Goal: Information Seeking & Learning: Learn about a topic

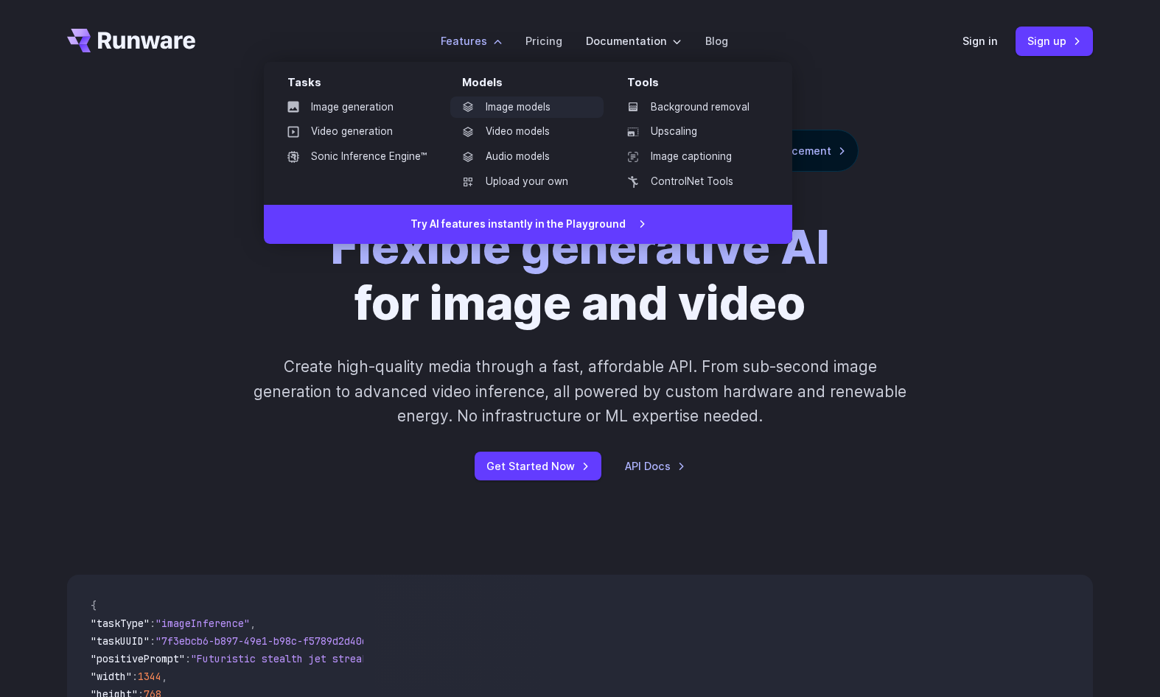
click at [514, 111] on link "Image models" at bounding box center [526, 108] width 153 height 22
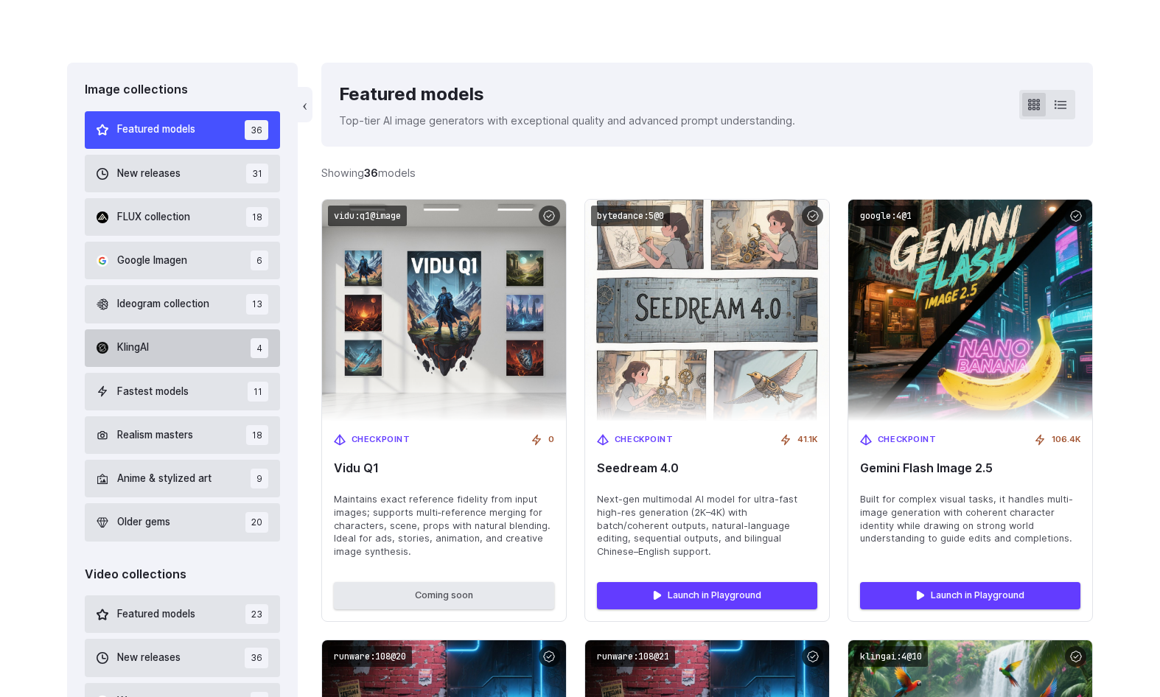
scroll to position [442, 0]
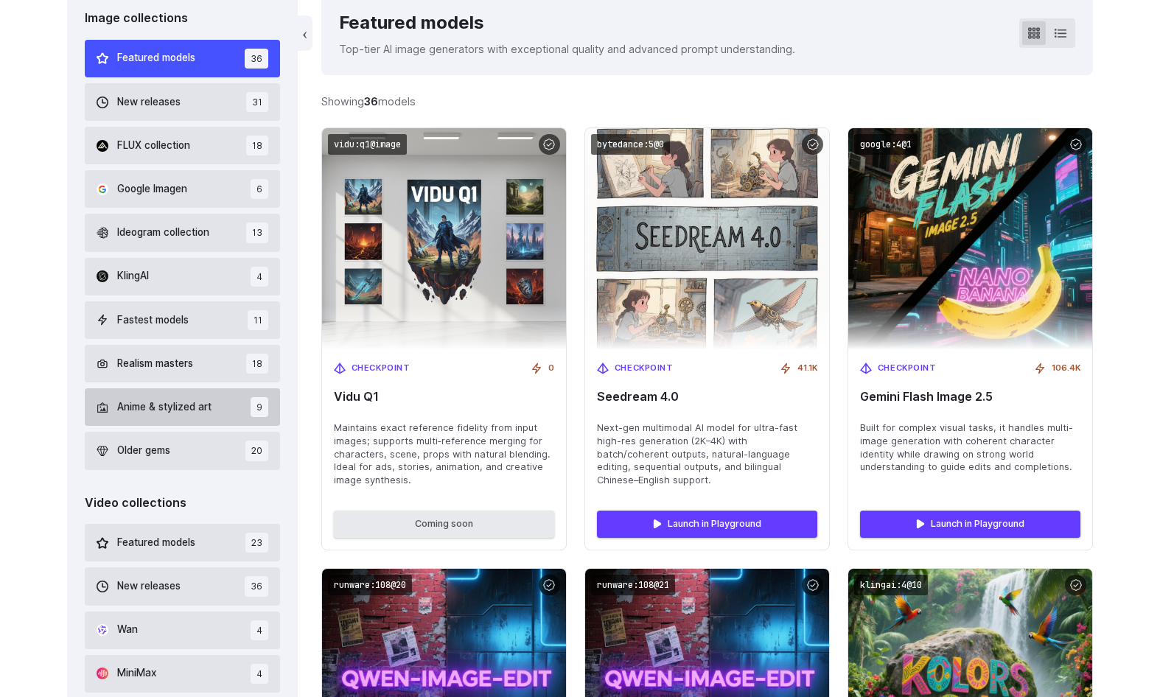
click at [167, 399] on span "Anime & stylized art" at bounding box center [164, 407] width 94 height 16
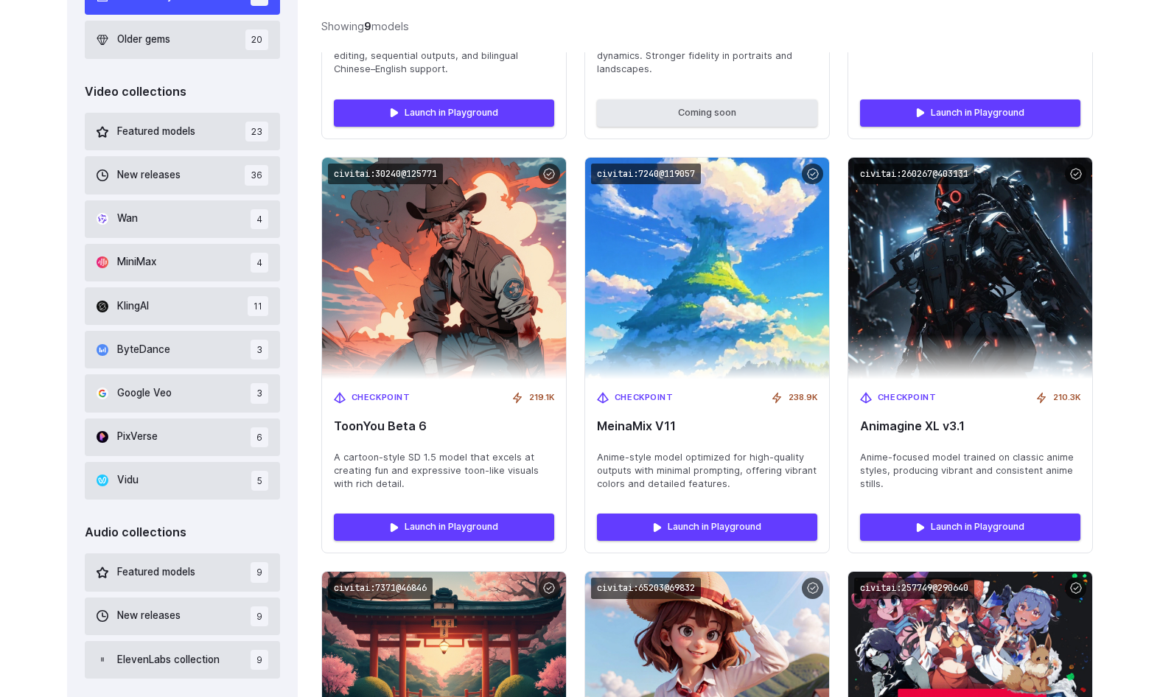
scroll to position [782, 0]
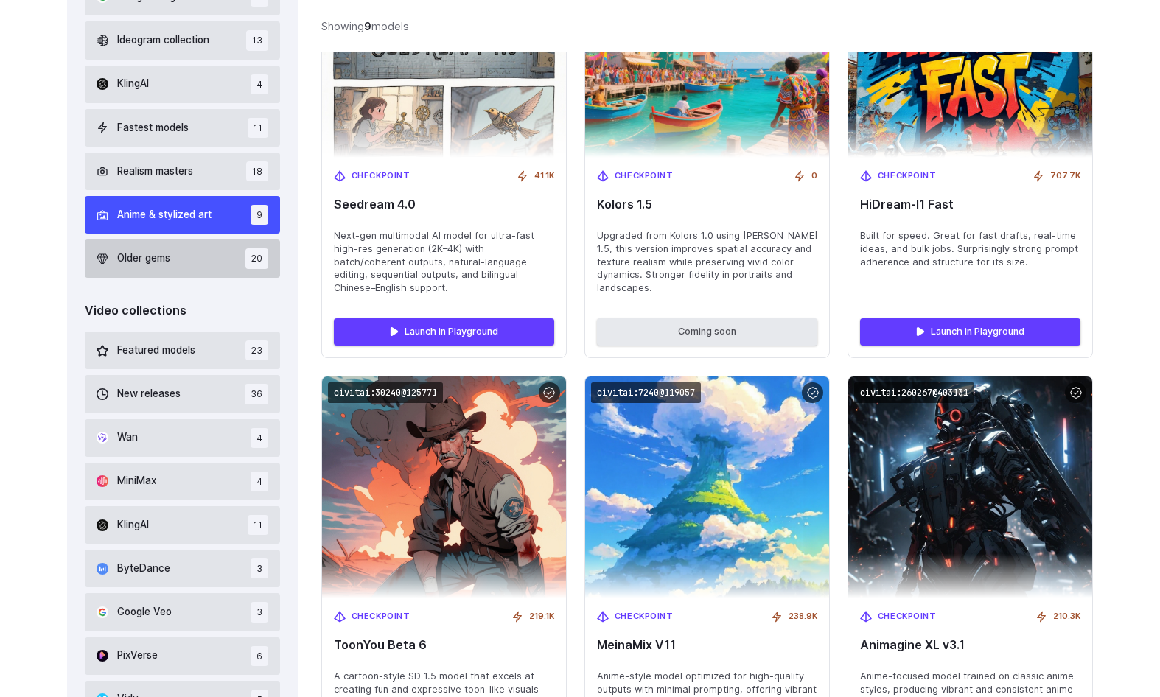
click at [189, 254] on button "Older gems 20" at bounding box center [182, 259] width 195 height 38
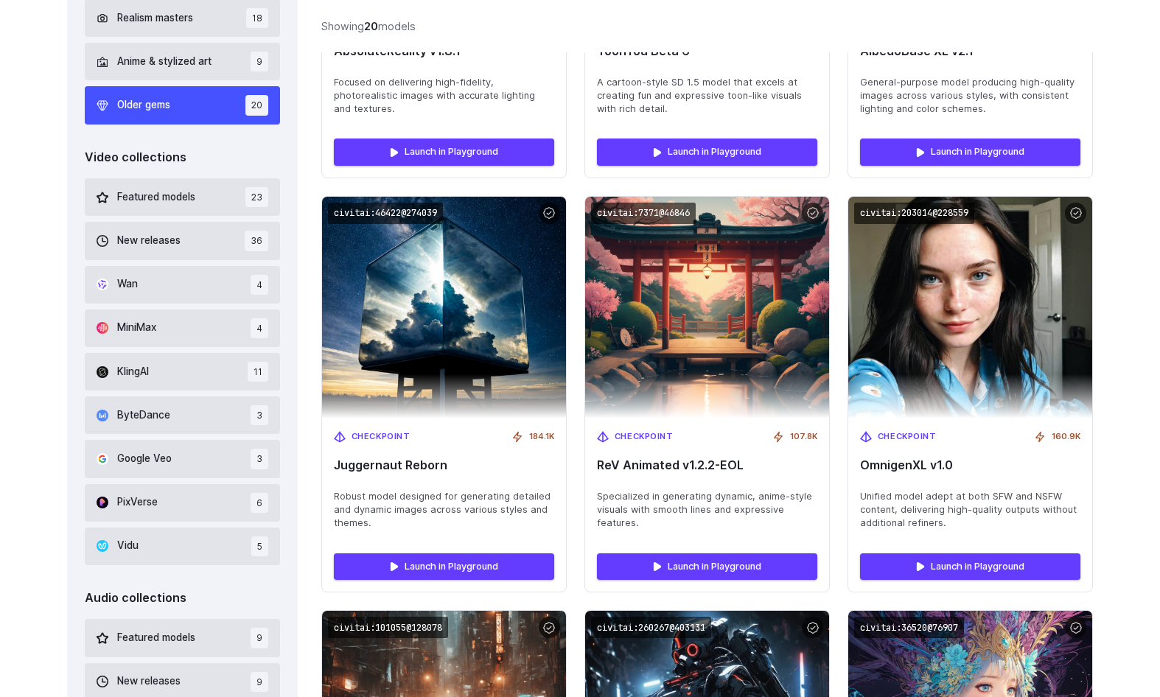
scroll to position [782, 0]
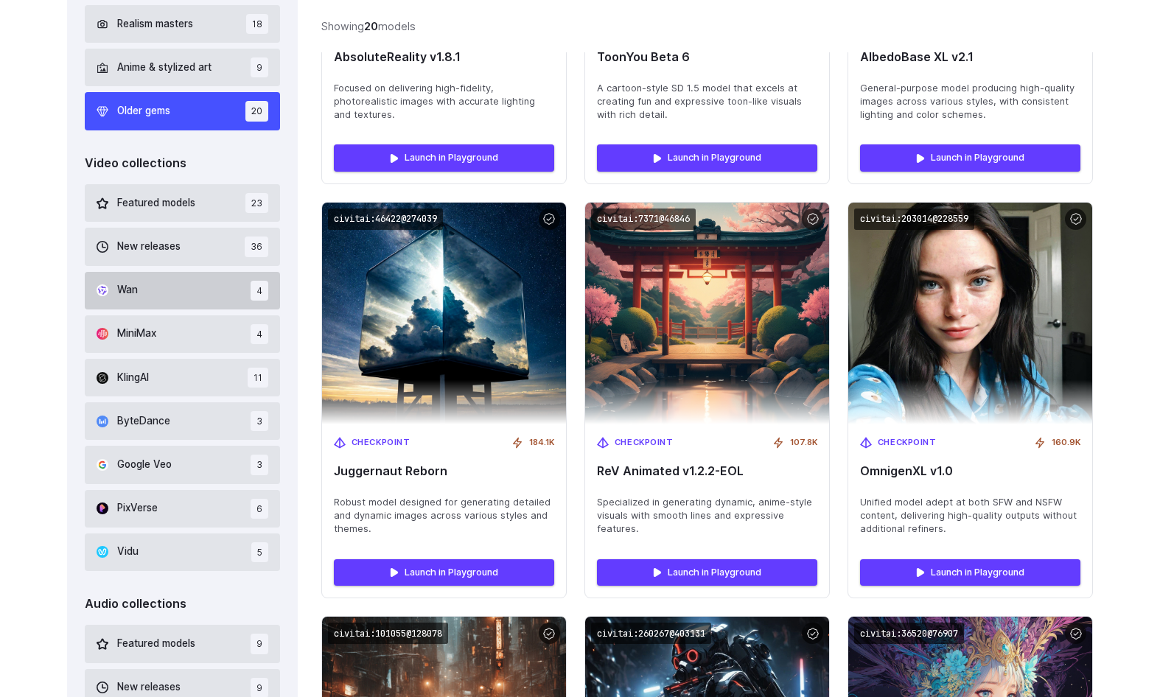
click at [207, 292] on button "Wan 4" at bounding box center [182, 291] width 195 height 38
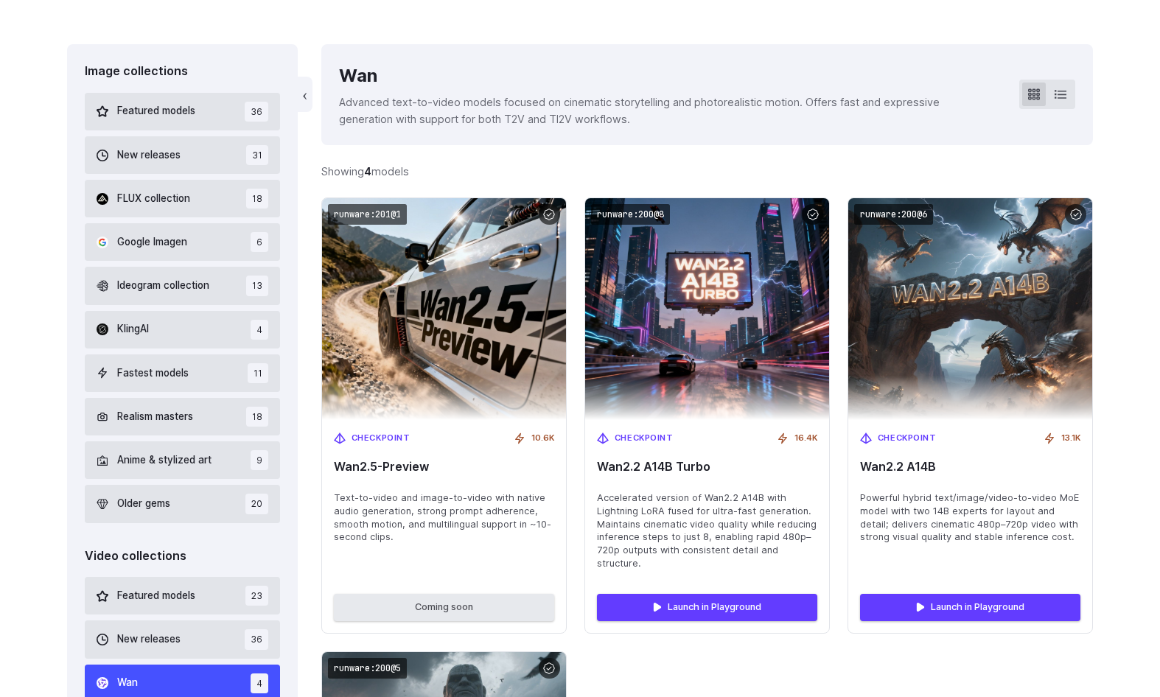
scroll to position [340, 0]
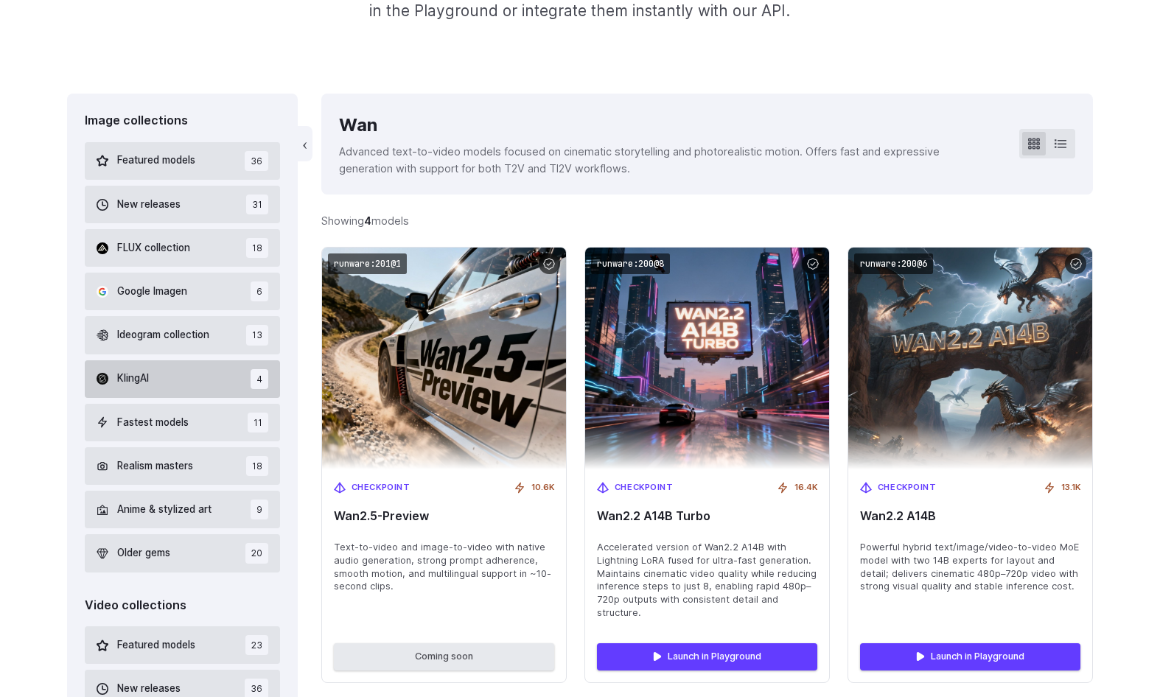
click at [168, 384] on button "KlingAI 4" at bounding box center [182, 379] width 195 height 38
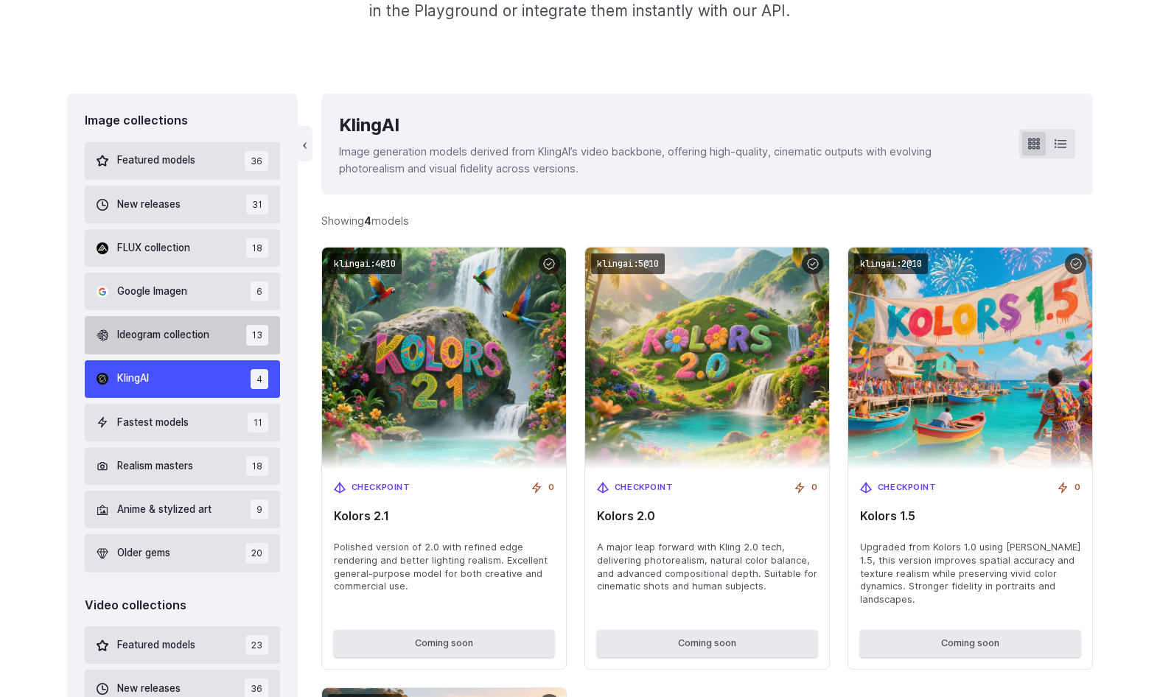
click at [174, 339] on span "Ideogram collection" at bounding box center [163, 335] width 92 height 16
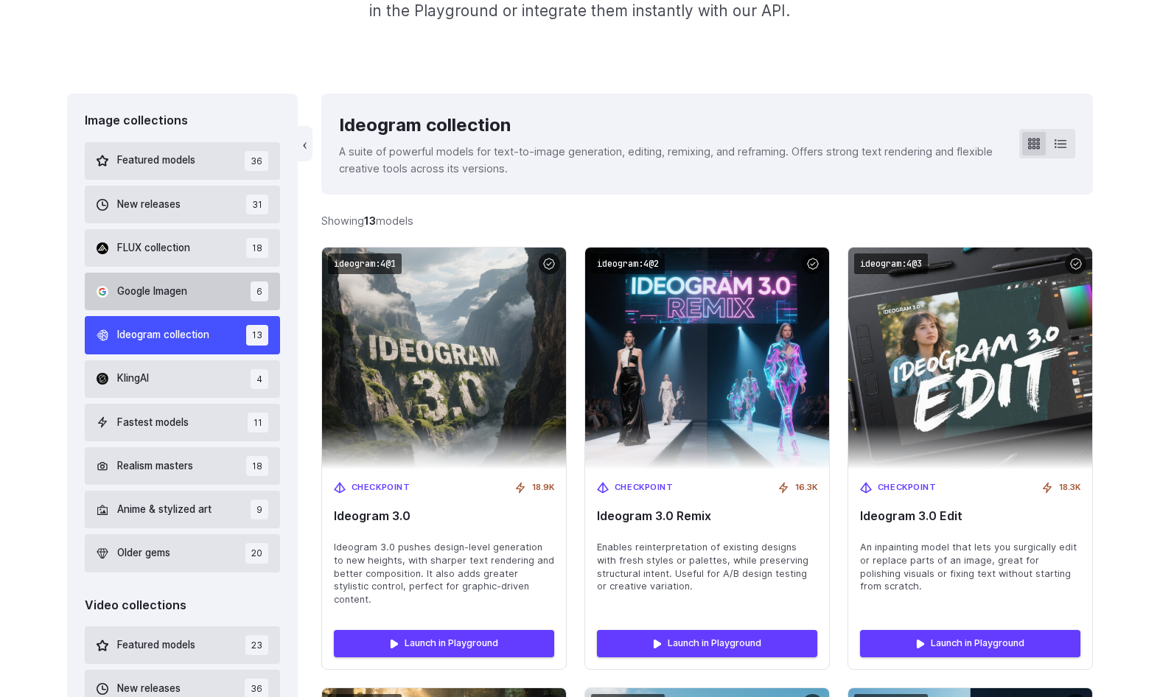
click at [175, 301] on button "Google Imagen 6" at bounding box center [182, 292] width 195 height 38
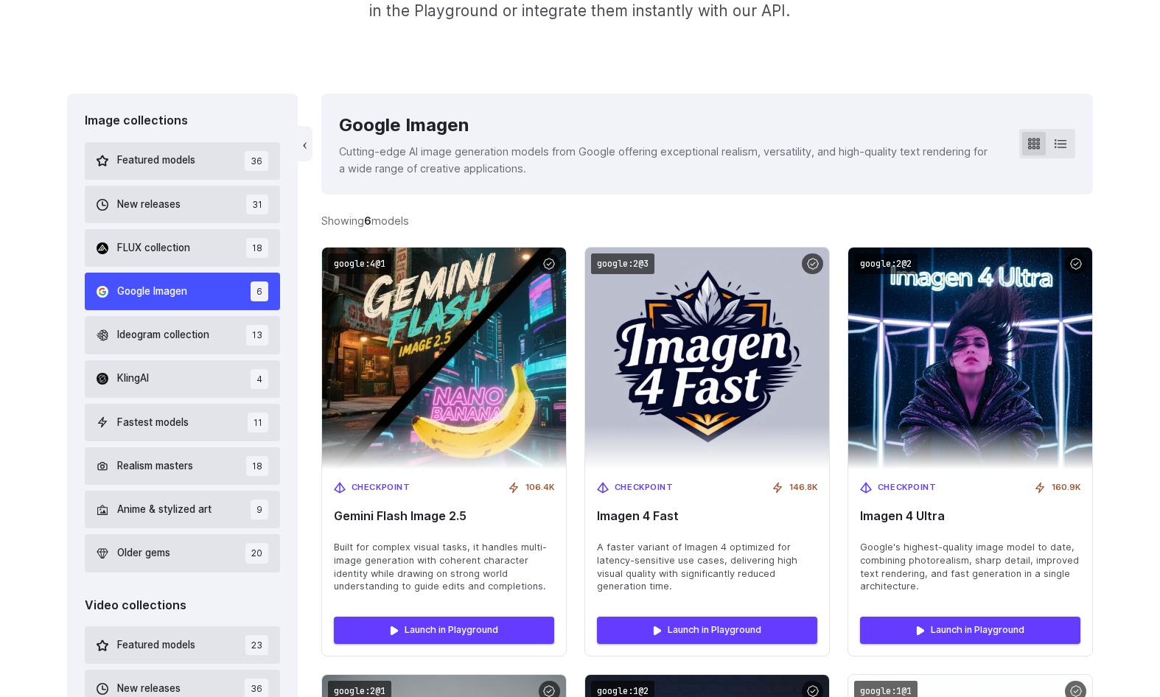
click at [175, 301] on button "Google Imagen 6" at bounding box center [182, 292] width 195 height 38
click at [173, 254] on span "FLUX collection" at bounding box center [153, 248] width 73 height 16
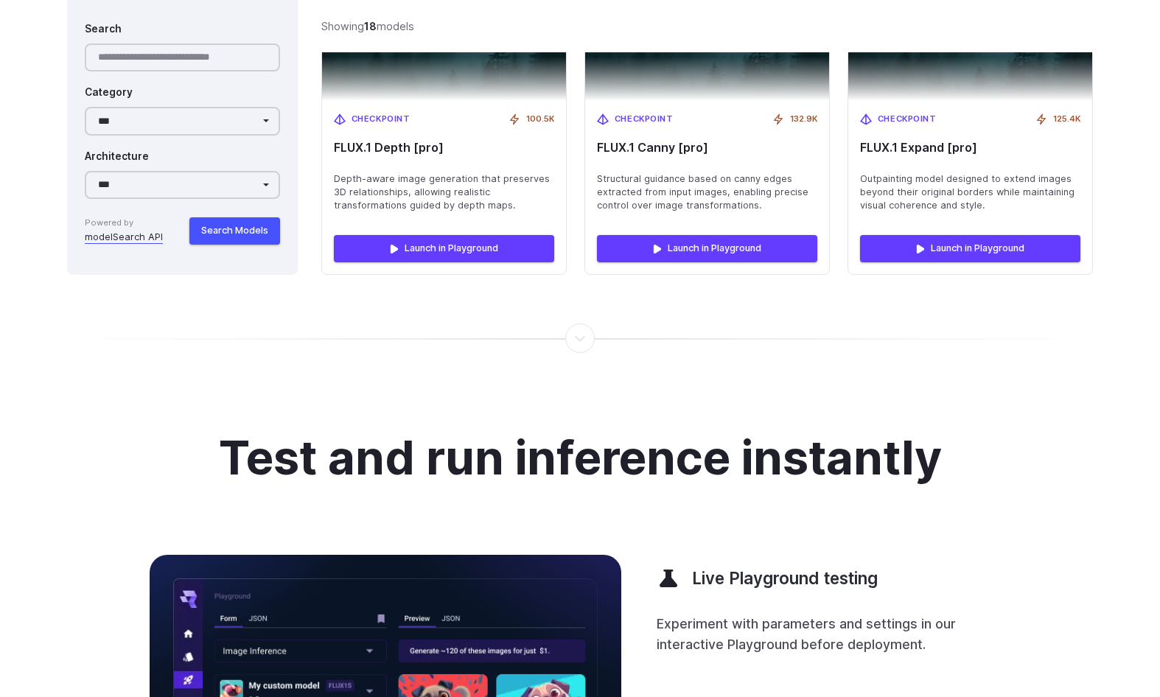
scroll to position [2698, 0]
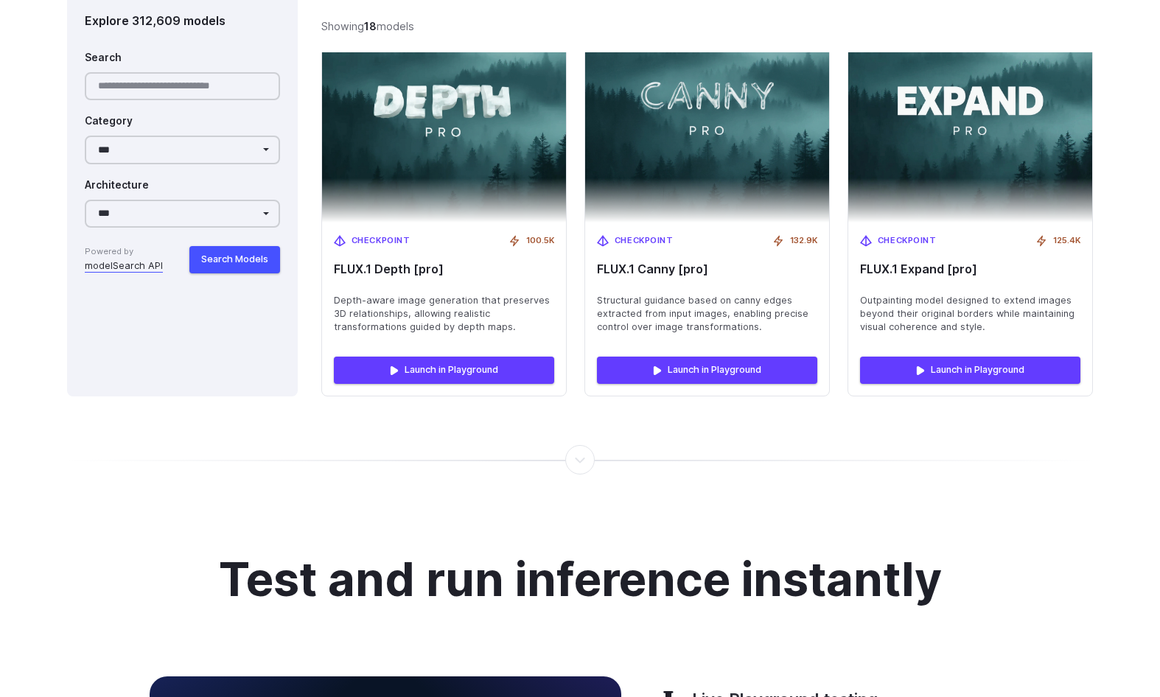
click at [579, 460] on div at bounding box center [579, 460] width 1 height 0
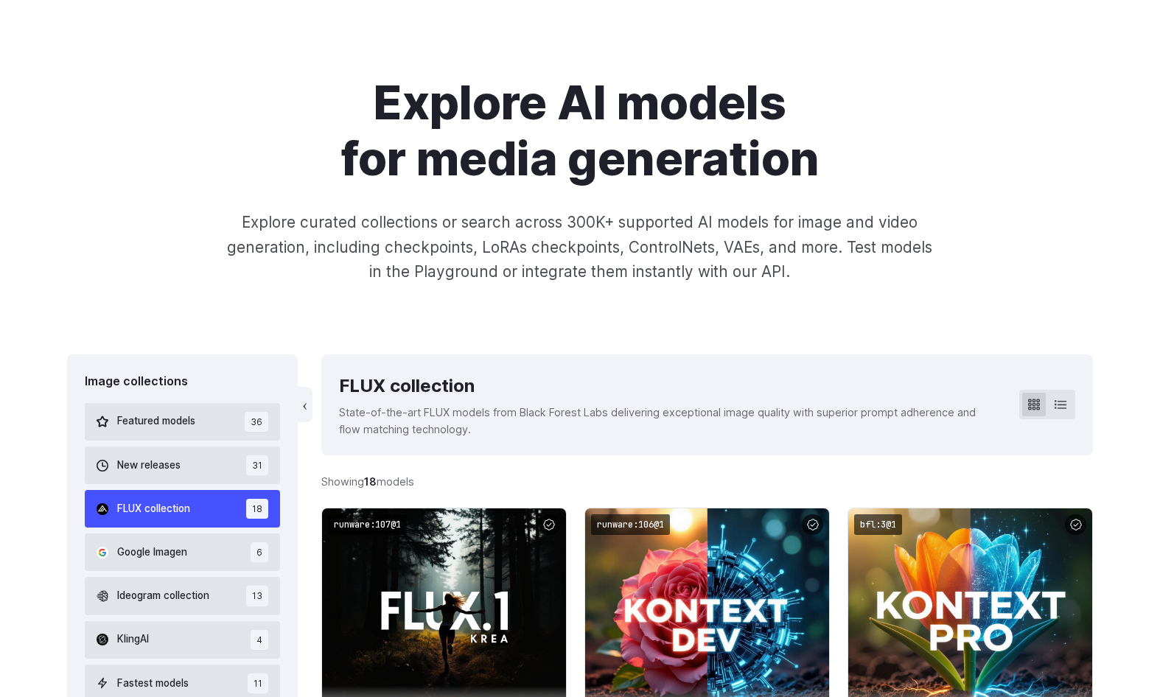
scroll to position [147, 0]
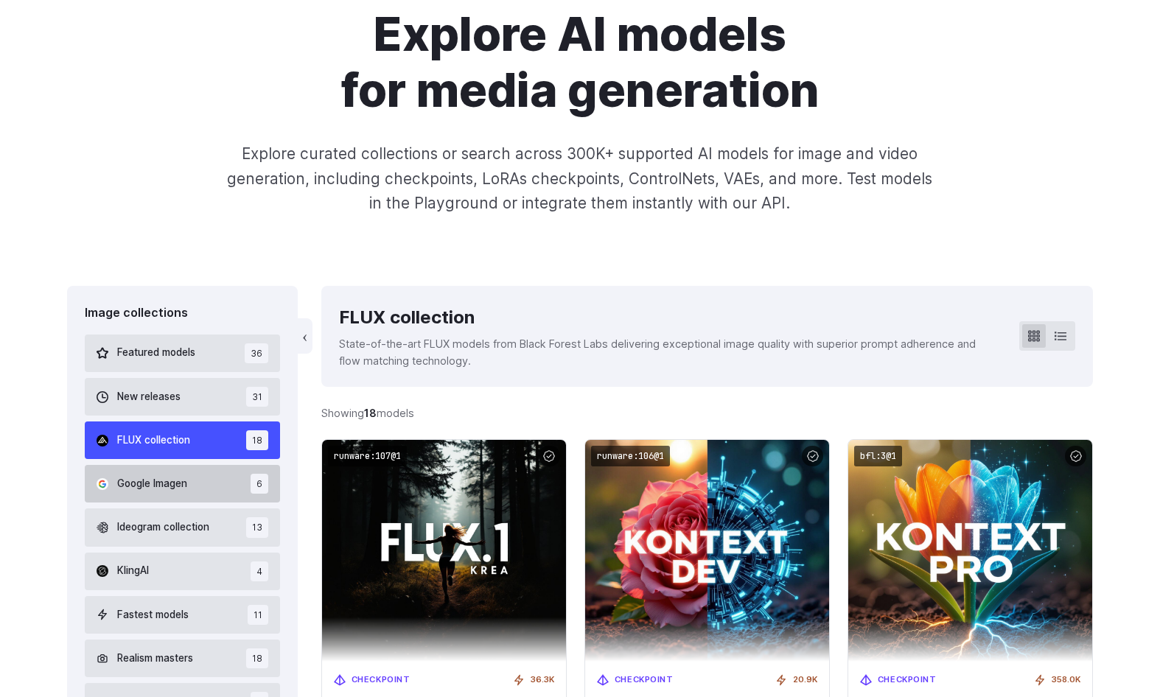
click at [164, 478] on span "Google Imagen" at bounding box center [152, 484] width 70 height 16
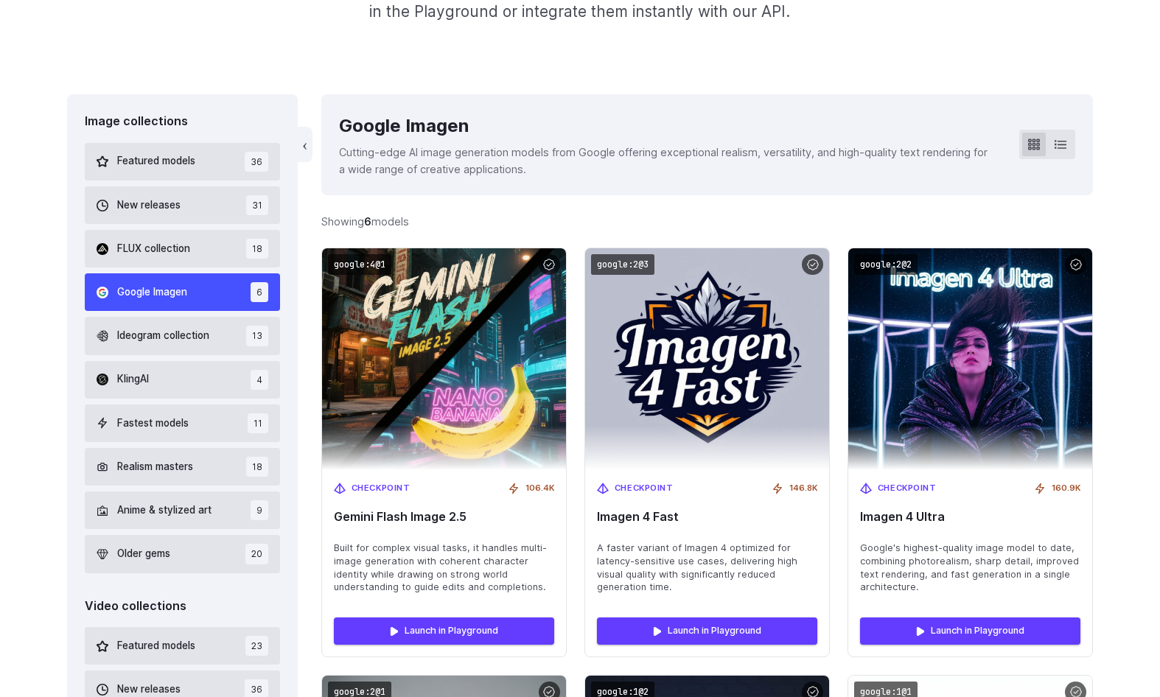
scroll to position [340, 0]
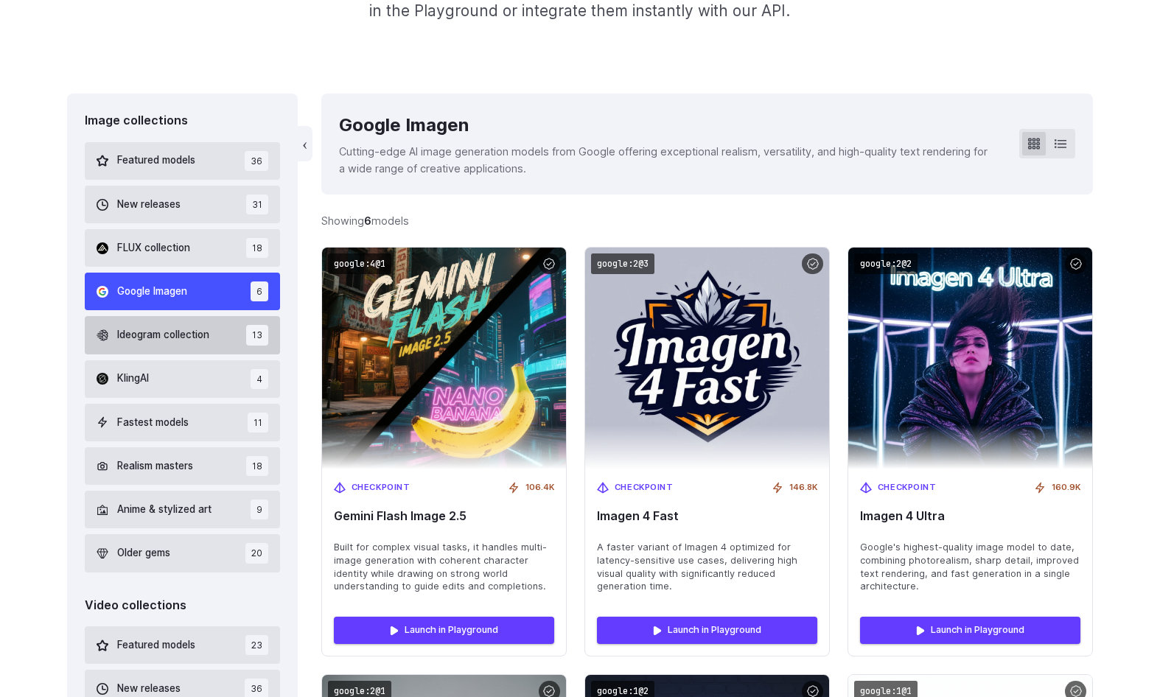
click at [168, 331] on span "Ideogram collection" at bounding box center [163, 335] width 92 height 16
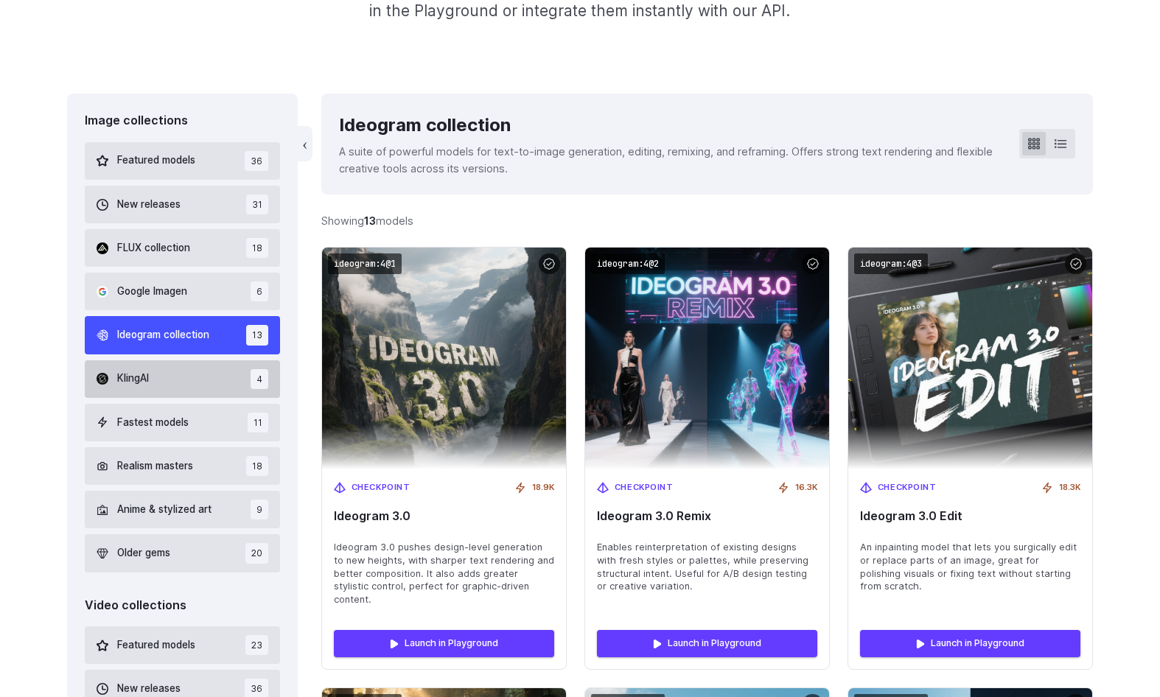
click at [196, 376] on button "KlingAI 4" at bounding box center [182, 379] width 195 height 38
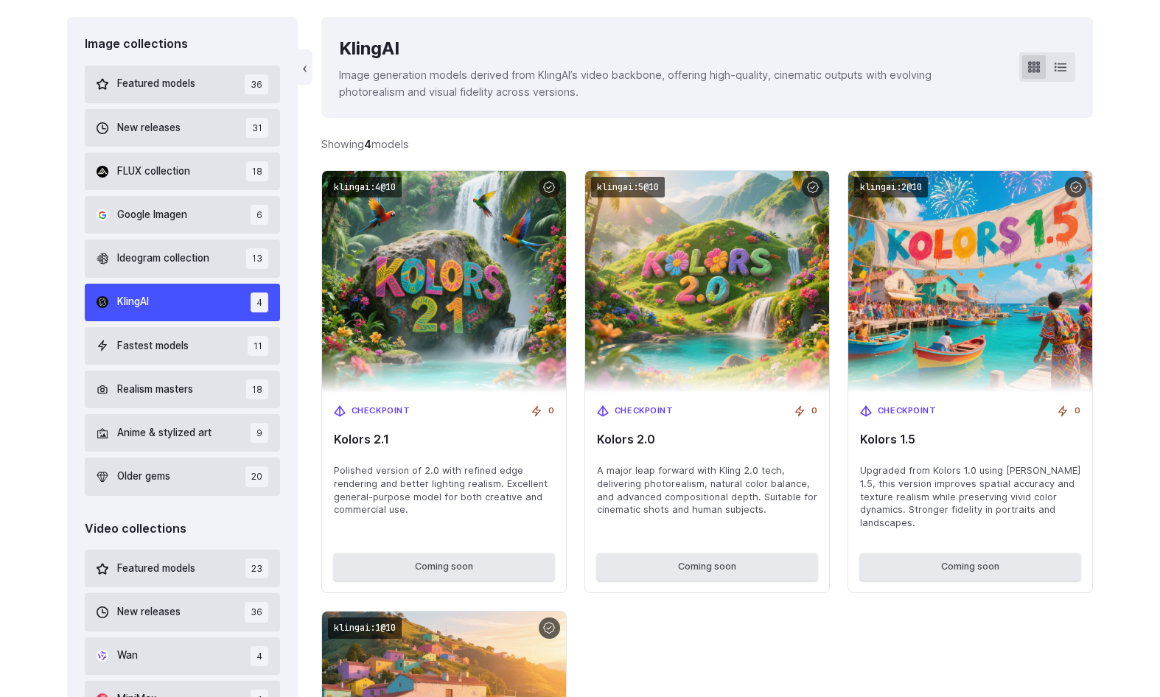
scroll to position [487, 0]
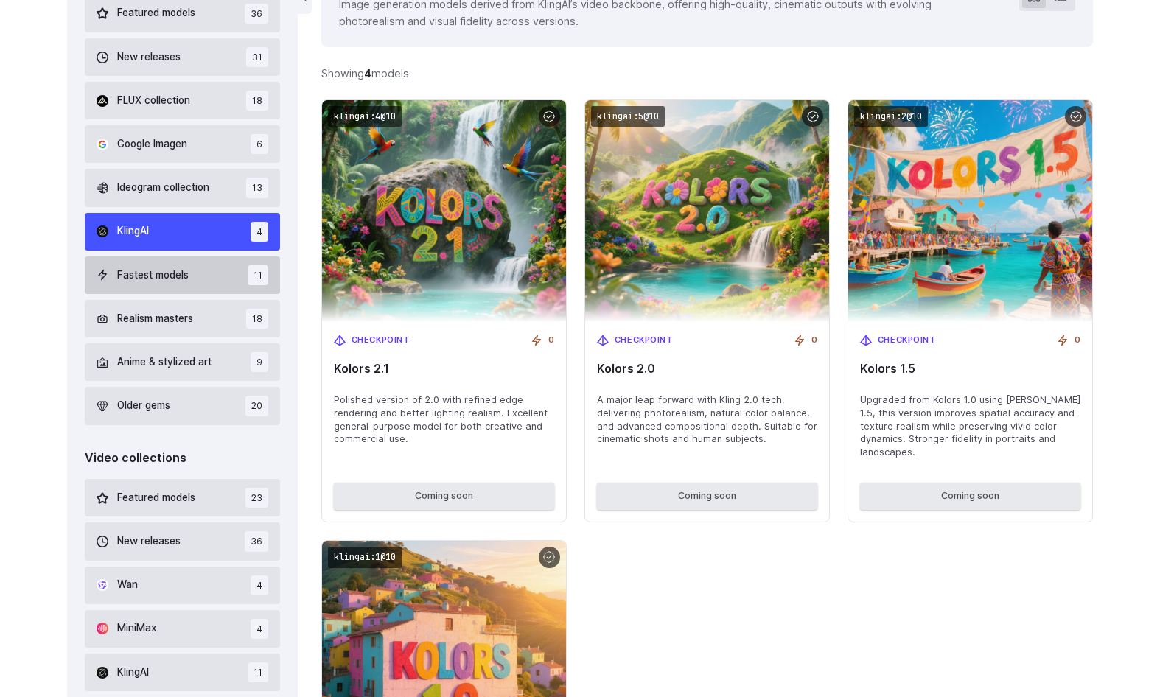
click at [167, 273] on span "Fastest models" at bounding box center [152, 276] width 71 height 16
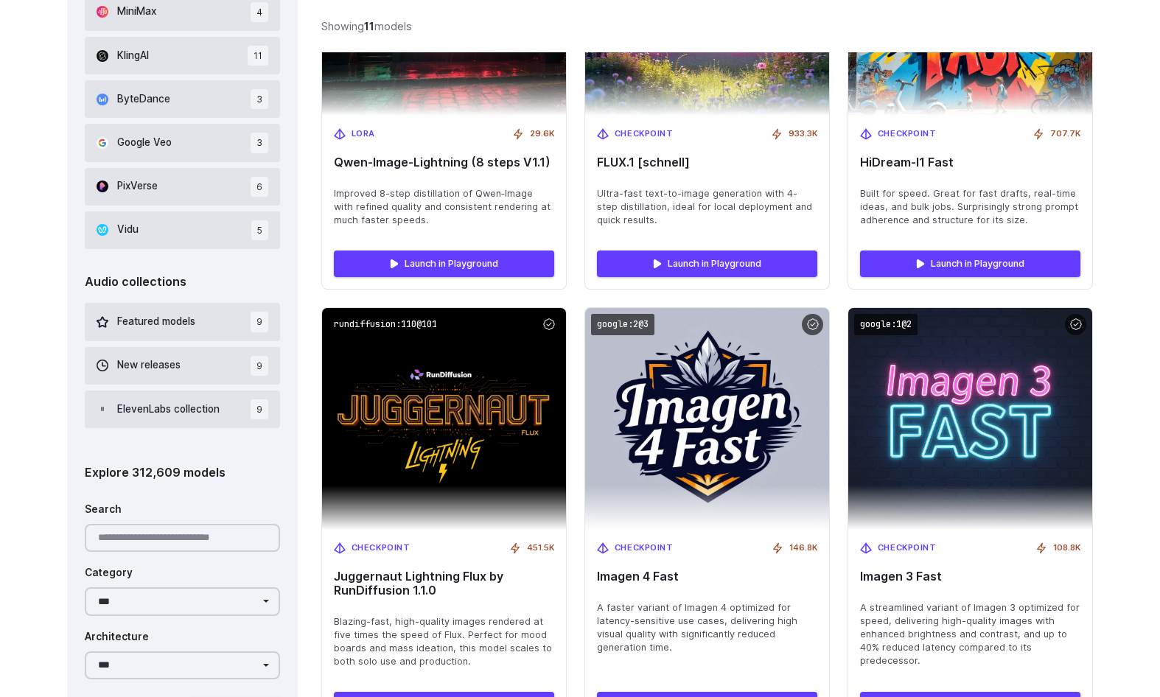
scroll to position [782, 0]
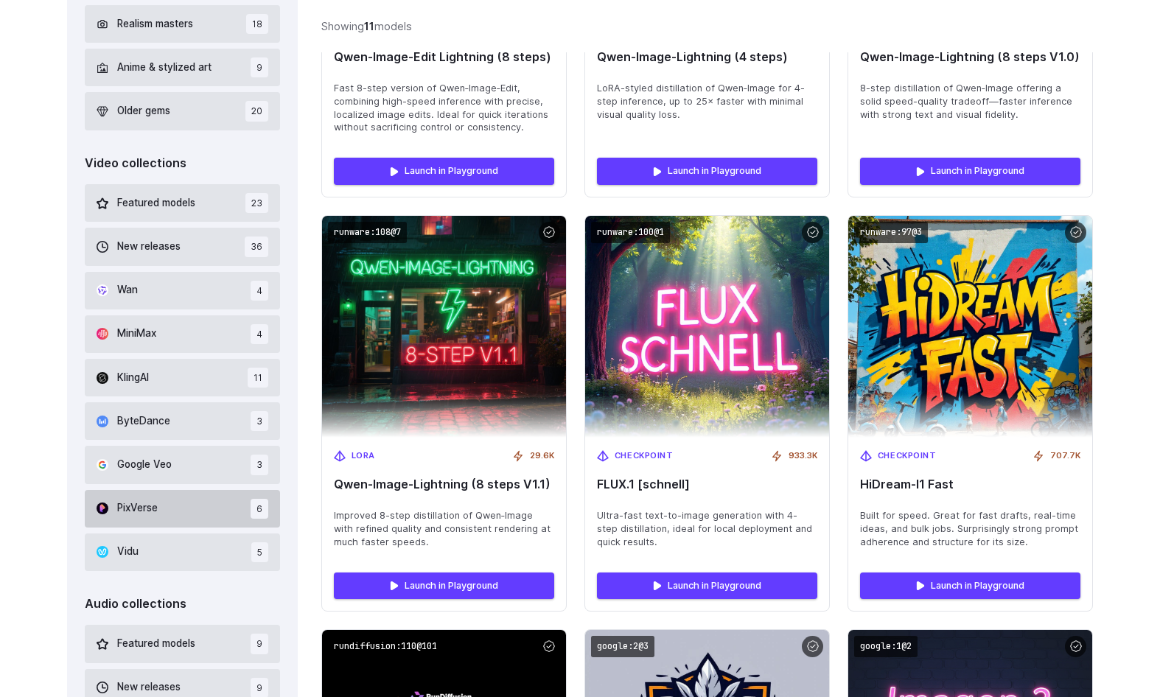
click at [163, 512] on button "PixVerse 6" at bounding box center [182, 509] width 195 height 38
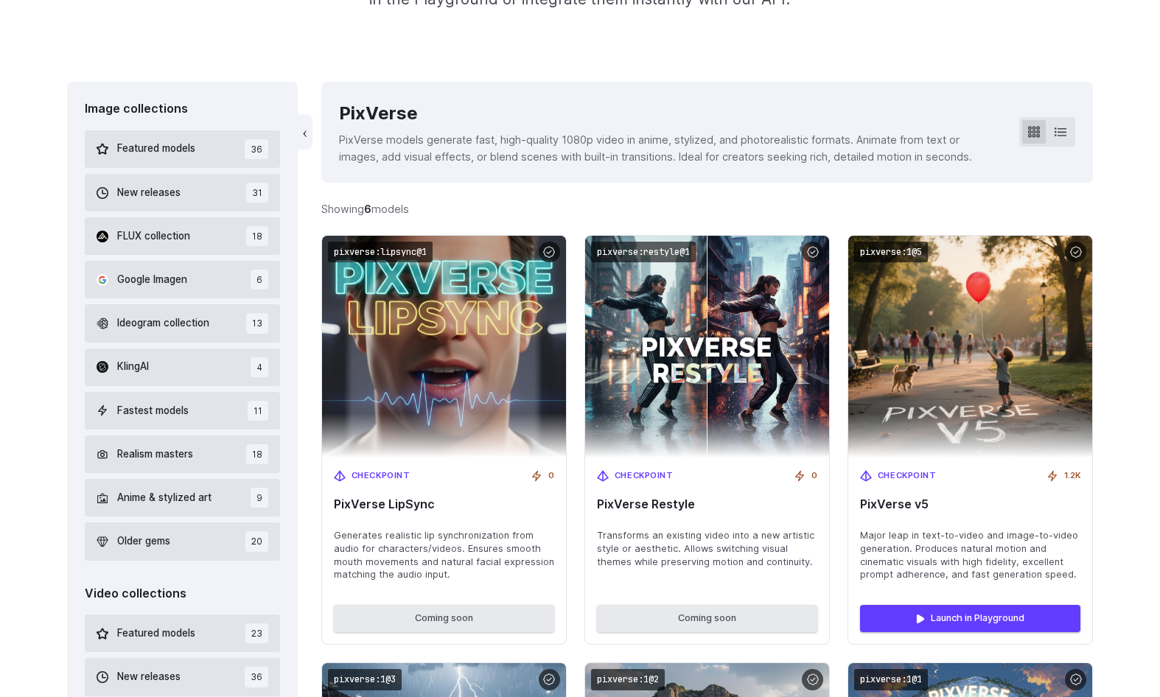
scroll to position [340, 0]
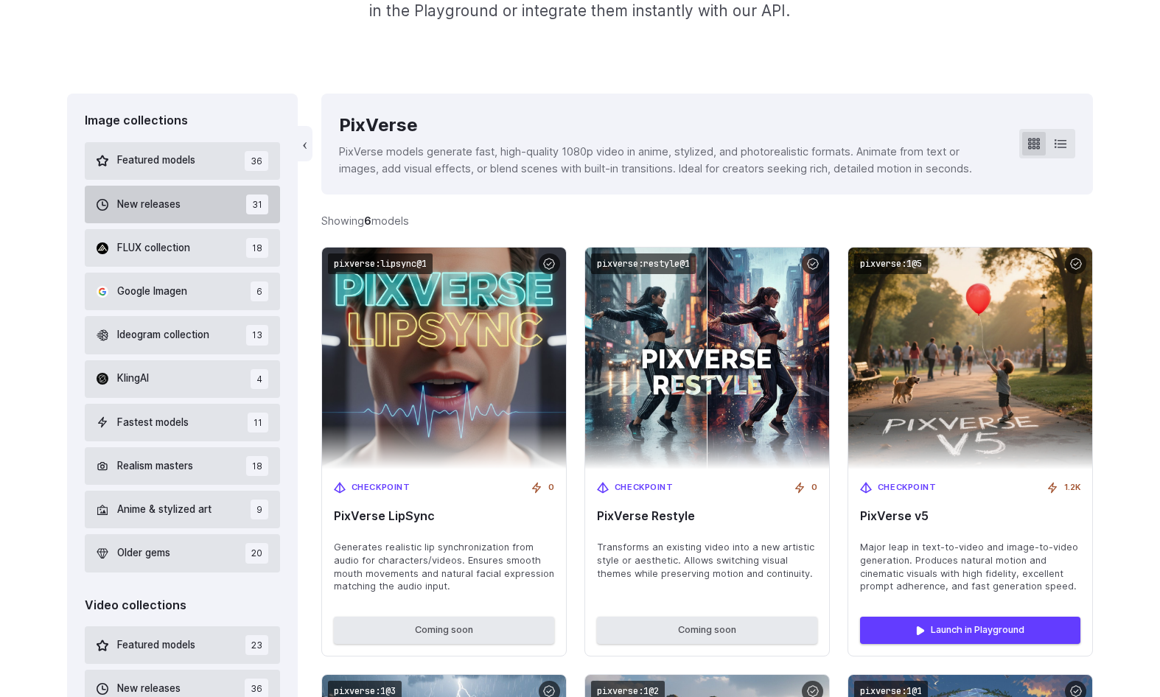
click at [159, 195] on button "New releases 31" at bounding box center [182, 205] width 195 height 38
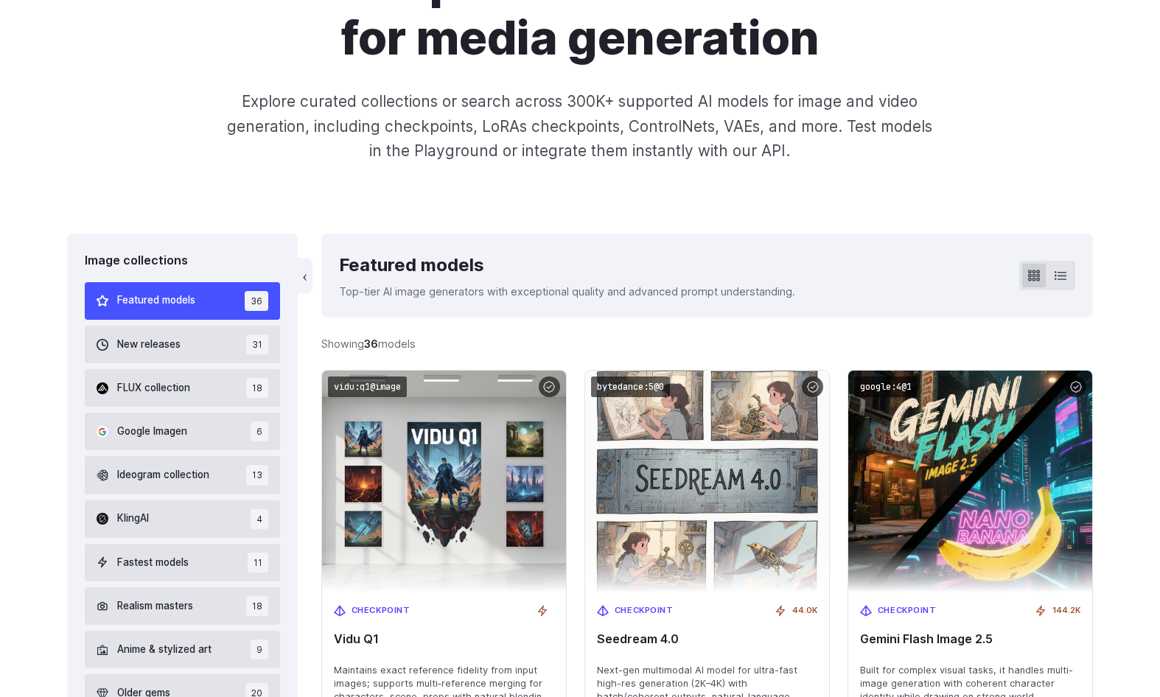
scroll to position [136, 0]
